Goal: Check status: Check status

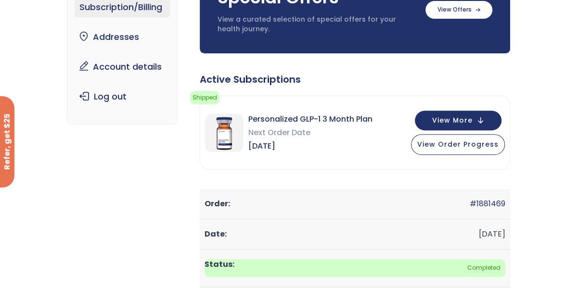
scroll to position [110, 0]
click at [469, 148] on span "View Order Progress" at bounding box center [458, 144] width 81 height 10
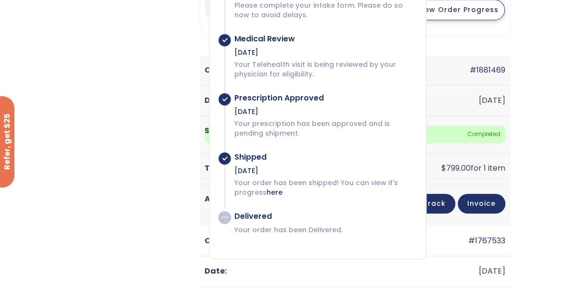
scroll to position [245, 0]
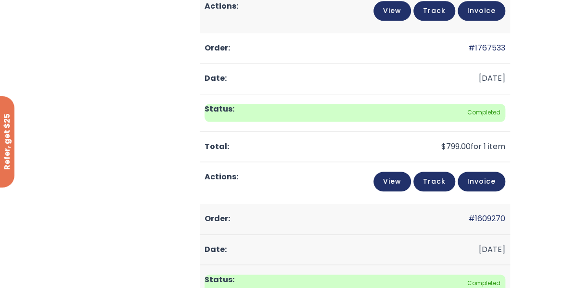
scroll to position [439, 0]
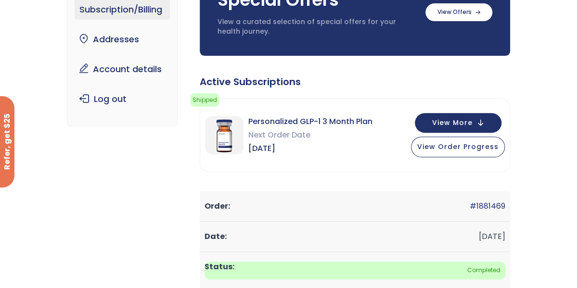
scroll to position [107, 0]
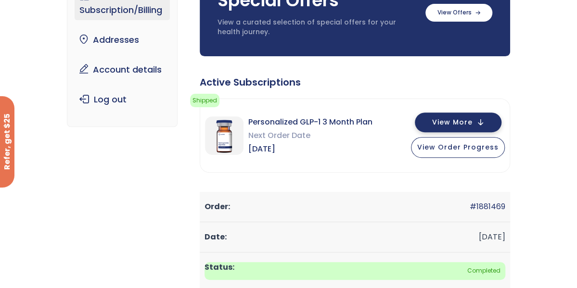
click at [481, 123] on button "View More" at bounding box center [458, 123] width 87 height 20
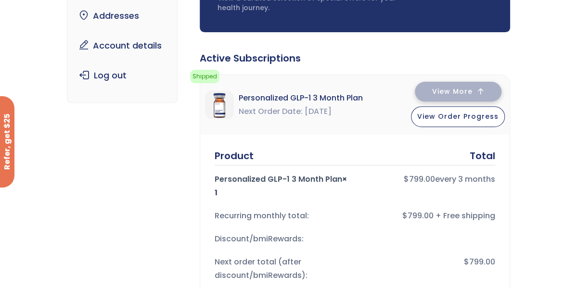
scroll to position [132, 0]
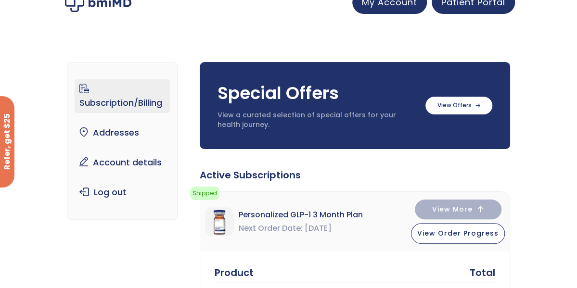
scroll to position [0, 0]
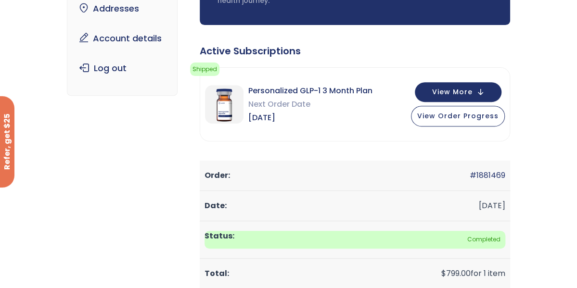
scroll to position [139, 0]
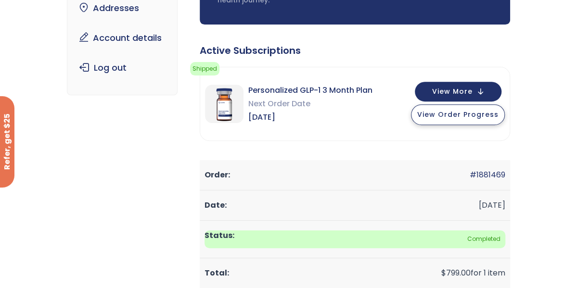
click at [458, 118] on span "View Order Progress" at bounding box center [458, 115] width 81 height 10
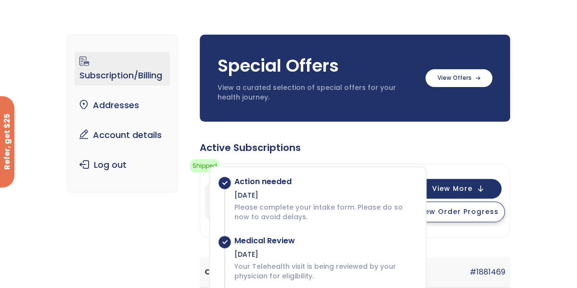
scroll to position [0, 0]
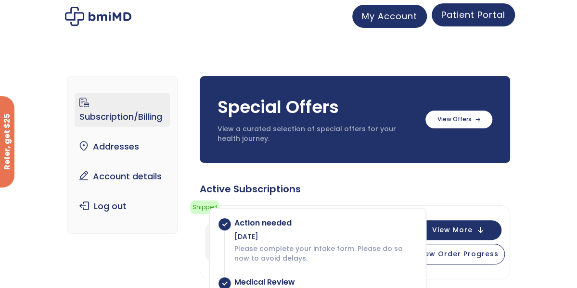
click at [471, 16] on span "Patient Portal" at bounding box center [474, 15] width 64 height 12
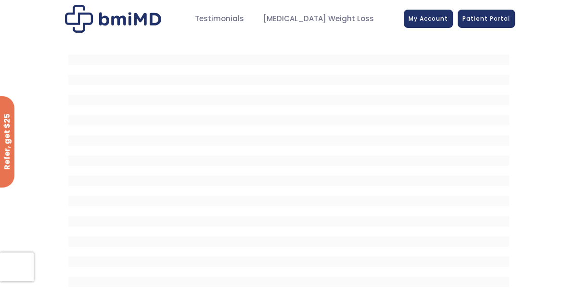
scroll to position [45, 0]
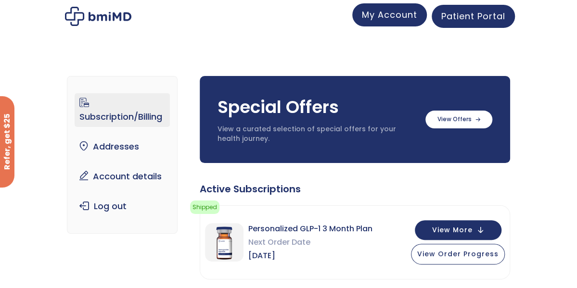
click at [384, 14] on span "My Account" at bounding box center [389, 15] width 55 height 12
